Goal: Task Accomplishment & Management: Manage account settings

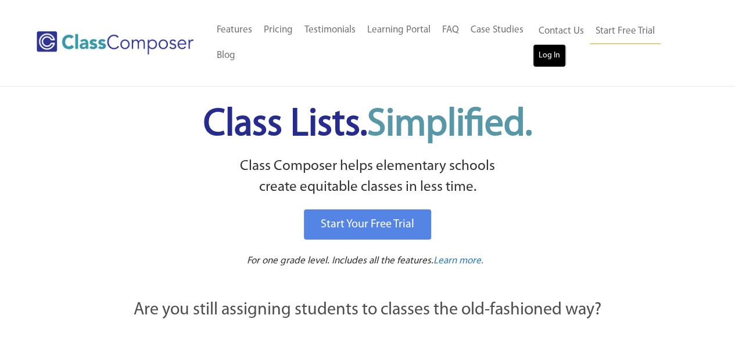
click at [555, 54] on link "Log In" at bounding box center [548, 55] width 33 height 23
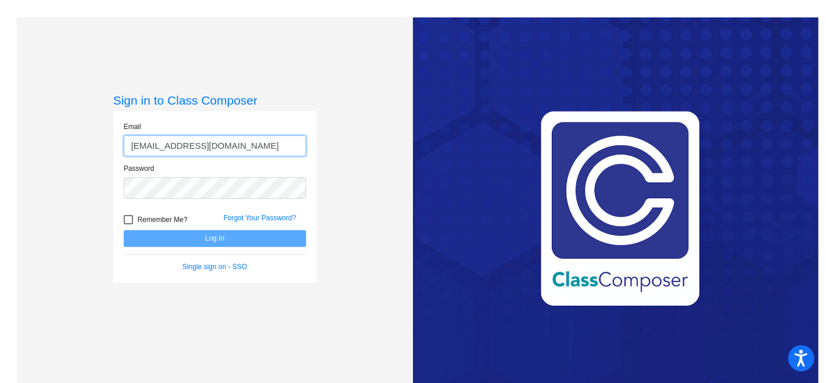
type input "kennedyc@mdusd.org"
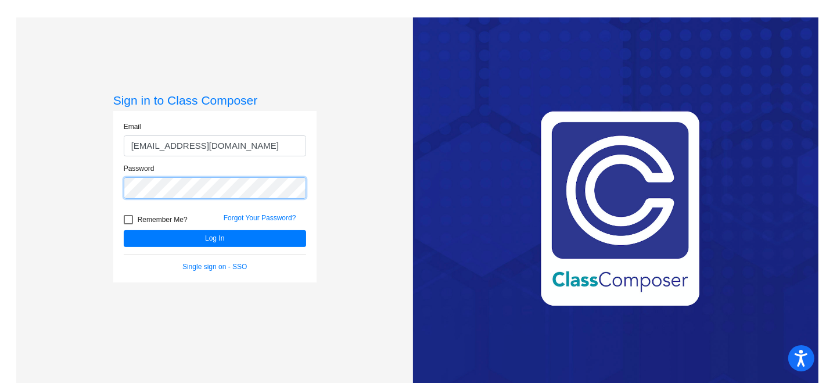
click at [124, 230] on button "Log In" at bounding box center [215, 238] width 182 height 17
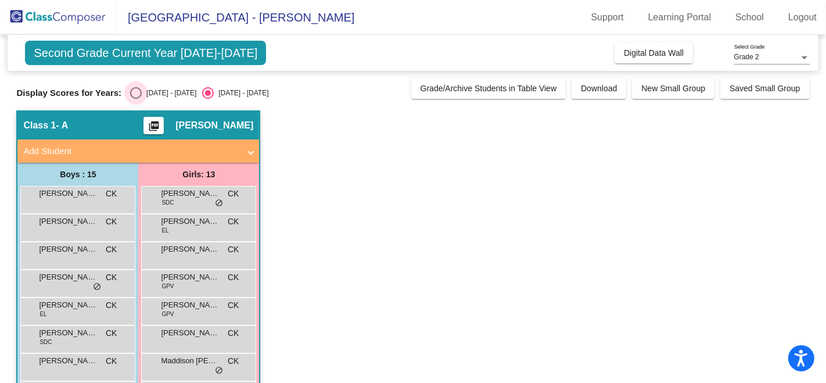
click at [136, 92] on div "Select an option" at bounding box center [136, 93] width 12 height 12
click at [136, 99] on input "2024 - 2025" at bounding box center [135, 99] width 1 height 1
radio input "true"
